Goal: Communication & Community: Share content

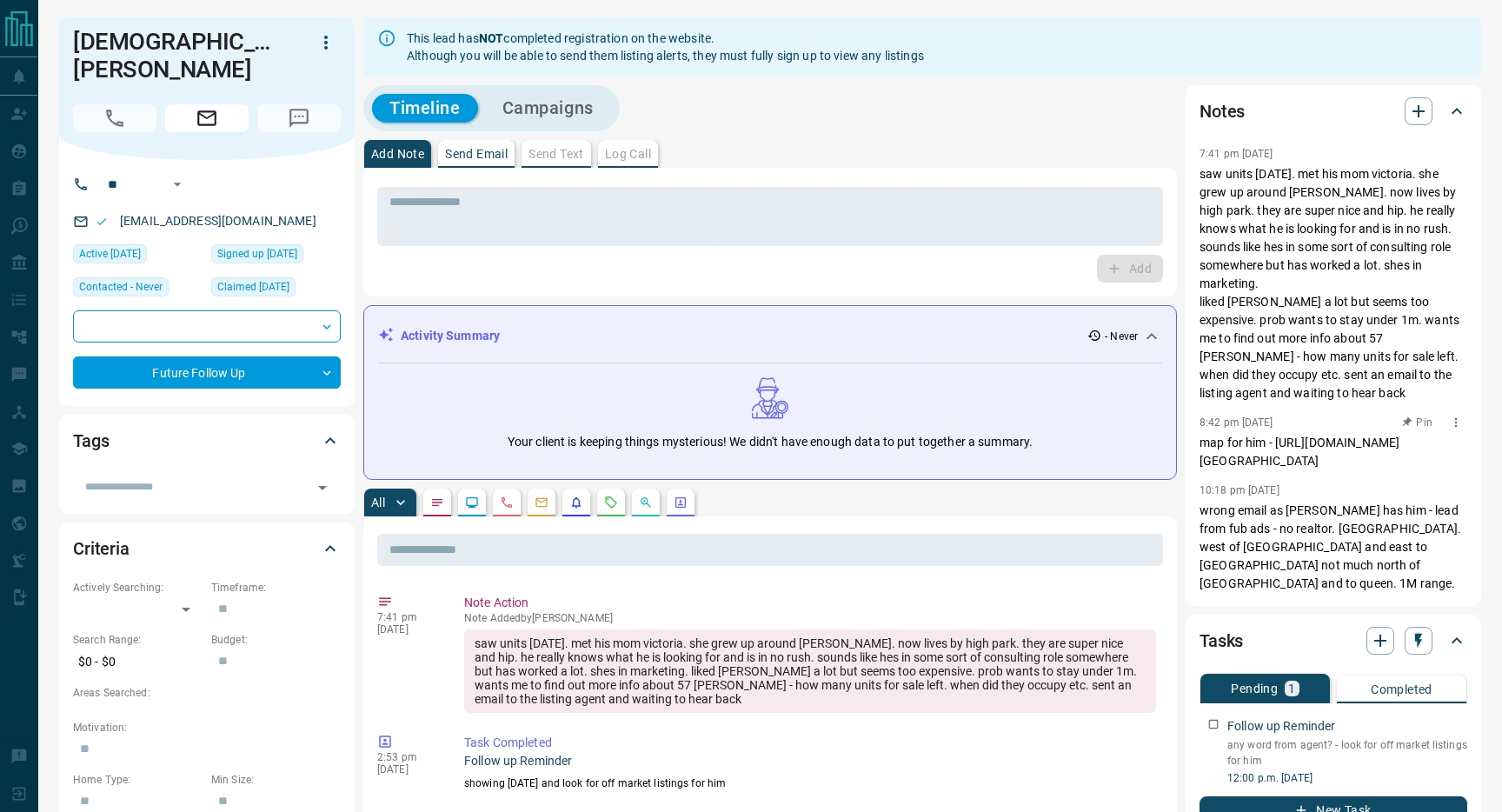
click at [1279, 449] on p "map for him - [URL][DOMAIN_NAME][GEOGRAPHIC_DATA]" at bounding box center [1334, 451] width 268 height 37
click at [1275, 441] on p "map for him - [URL][DOMAIN_NAME][GEOGRAPHIC_DATA]" at bounding box center [1334, 451] width 268 height 37
drag, startPoint x: 1275, startPoint y: 441, endPoint x: 1502, endPoint y: 518, distance: 239.7
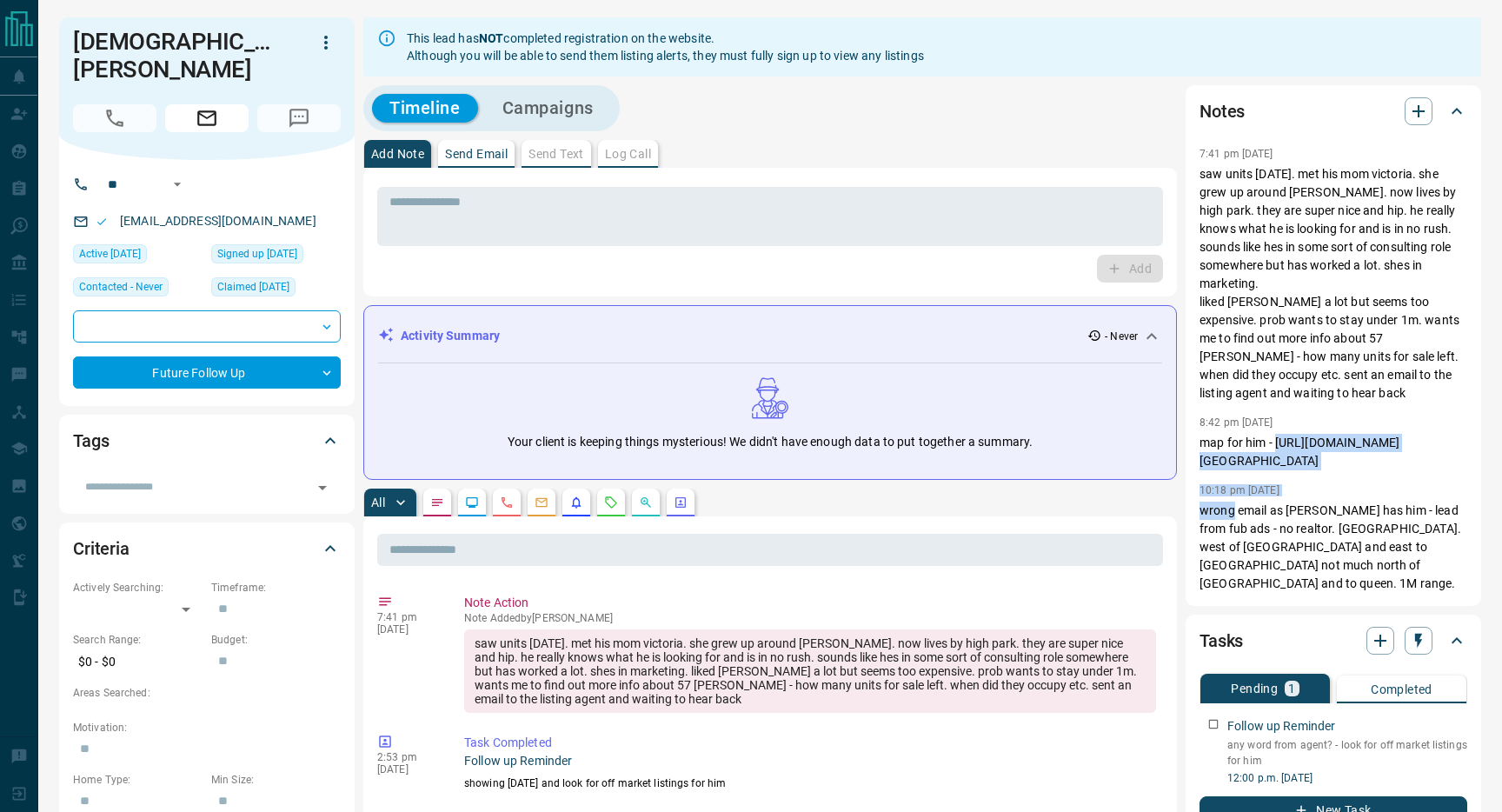
copy div "[URL][DOMAIN_NAME][GEOGRAPHIC_DATA] 10:18 pm [DATE] wrong"
click at [1317, 470] on p "map for him - [URL][DOMAIN_NAME][GEOGRAPHIC_DATA]" at bounding box center [1334, 451] width 268 height 37
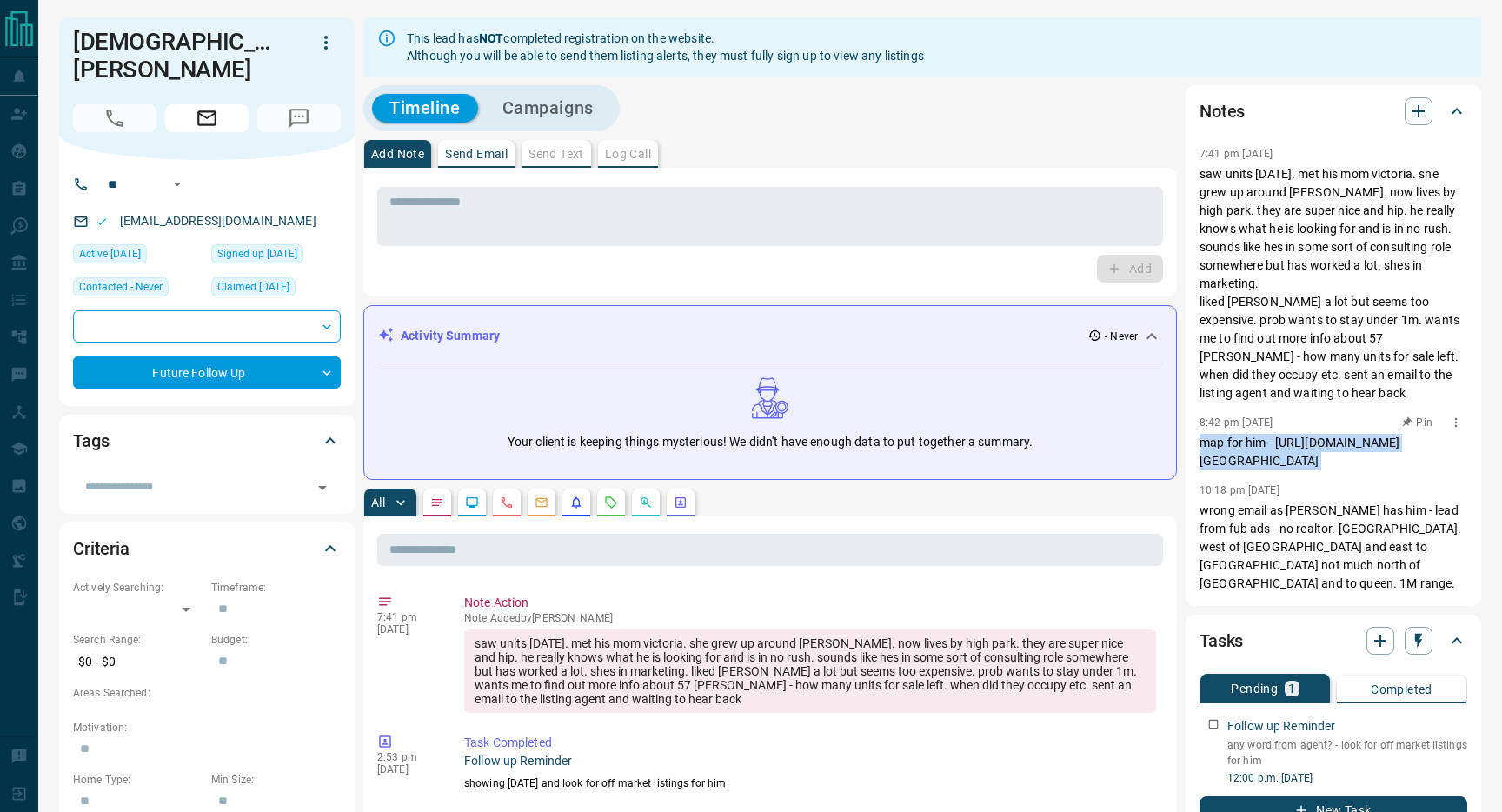
click at [1317, 470] on p "map for him - [URL][DOMAIN_NAME][GEOGRAPHIC_DATA]" at bounding box center [1334, 451] width 268 height 37
copy p "map for him - [URL][DOMAIN_NAME][GEOGRAPHIC_DATA]"
